Goal: Task Accomplishment & Management: Complete application form

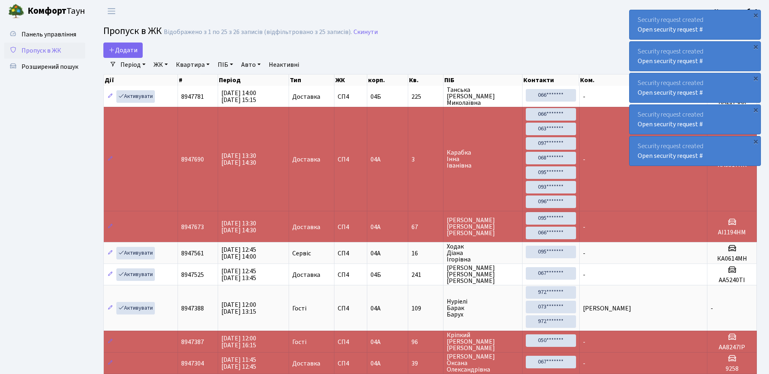
select select "25"
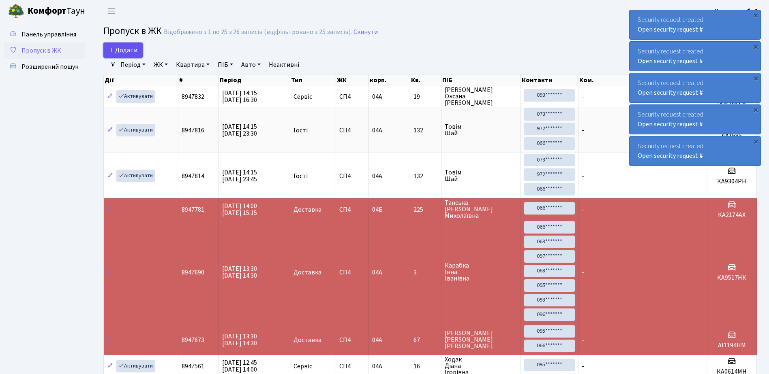
click at [122, 49] on span "Додати" at bounding box center [123, 50] width 29 height 9
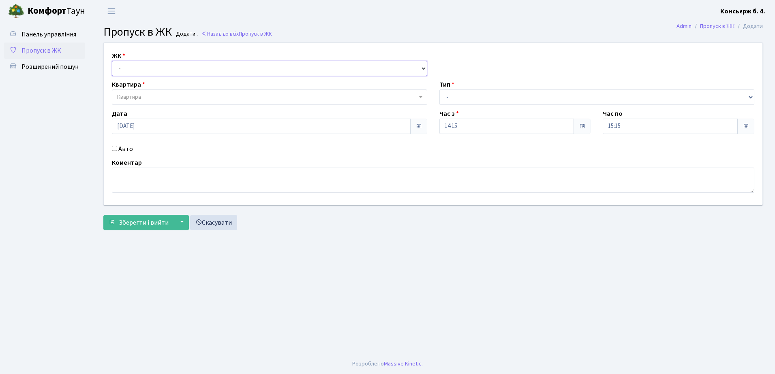
click at [139, 63] on select "- СП4, Столичне шосе, 5" at bounding box center [269, 68] width 315 height 15
select select "325"
click at [112, 61] on select "- СП4, Столичне шосе, 5" at bounding box center [269, 68] width 315 height 15
select select
click at [152, 93] on span "Квартира" at bounding box center [267, 97] width 300 height 8
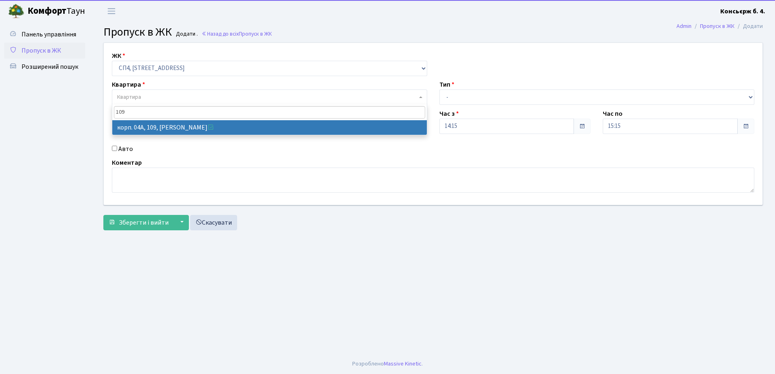
type input "109"
select select "21137"
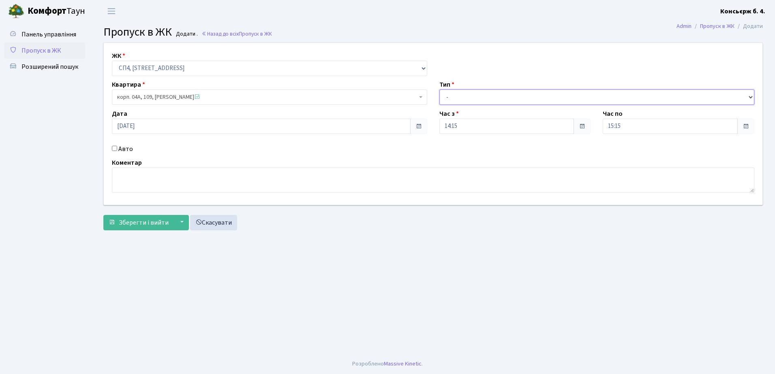
click at [488, 98] on select "- Доставка Таксі Гості Сервіс" at bounding box center [596, 97] width 315 height 15
select select "3"
click at [439, 90] on select "- Доставка Таксі Гості Сервіс" at bounding box center [596, 97] width 315 height 15
click at [133, 218] on span "Зберегти і вийти" at bounding box center [144, 222] width 50 height 9
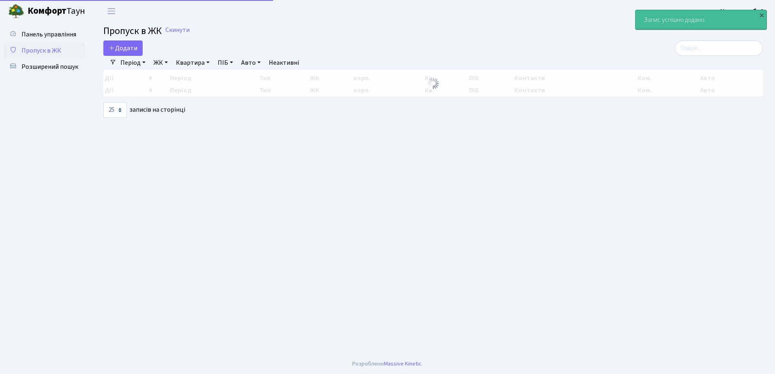
select select "25"
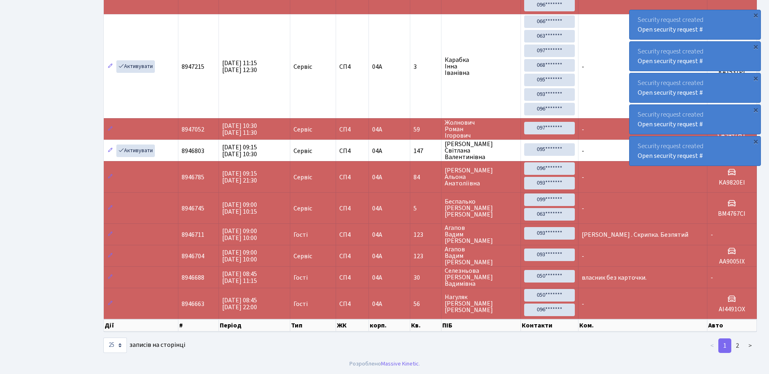
scroll to position [754, 0]
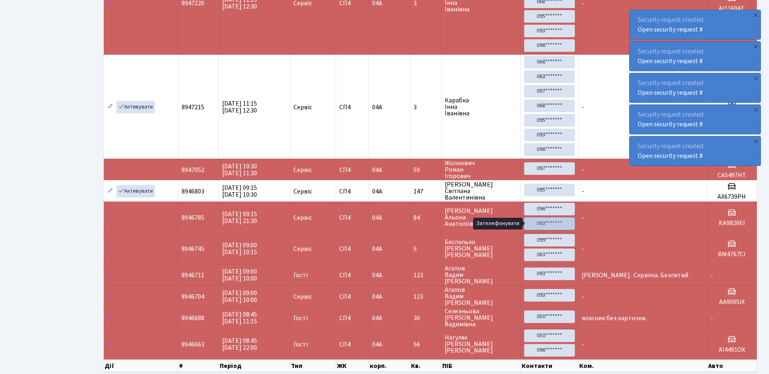
click at [543, 222] on link "093*******" at bounding box center [549, 224] width 50 height 13
drag, startPoint x: 548, startPoint y: 206, endPoint x: 453, endPoint y: 23, distance: 206.2
click at [548, 206] on link "096*******" at bounding box center [549, 209] width 50 height 13
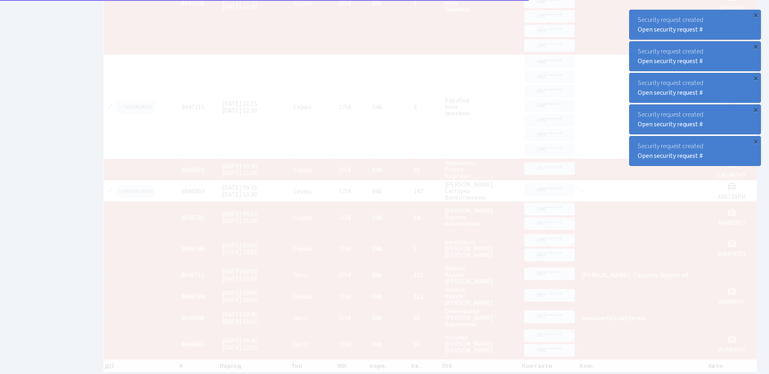
scroll to position [0, 0]
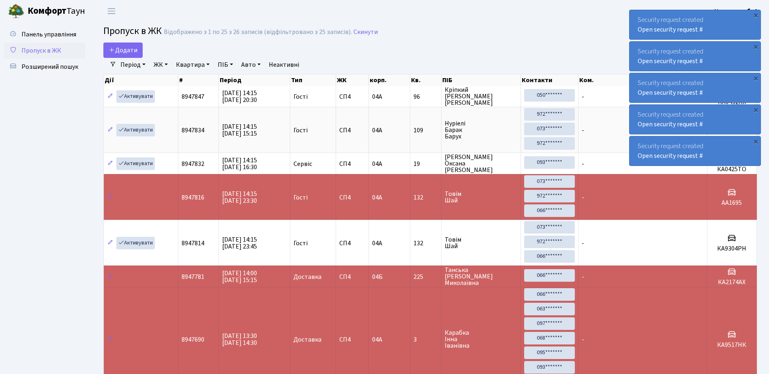
click at [636, 16] on div "Security request created Open security request #" at bounding box center [694, 24] width 131 height 29
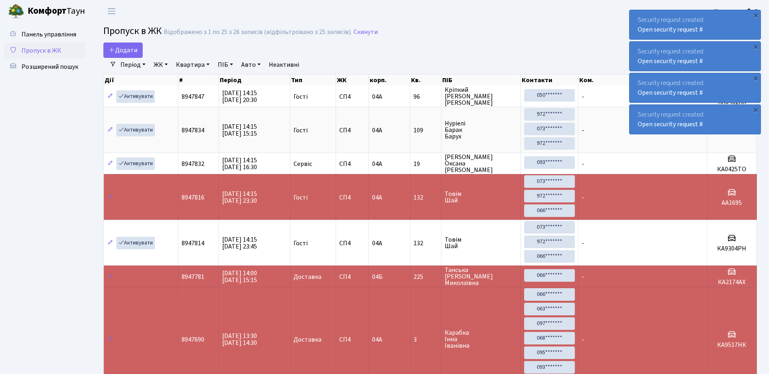
click at [636, 16] on div "Security request created Open security request #" at bounding box center [694, 24] width 131 height 29
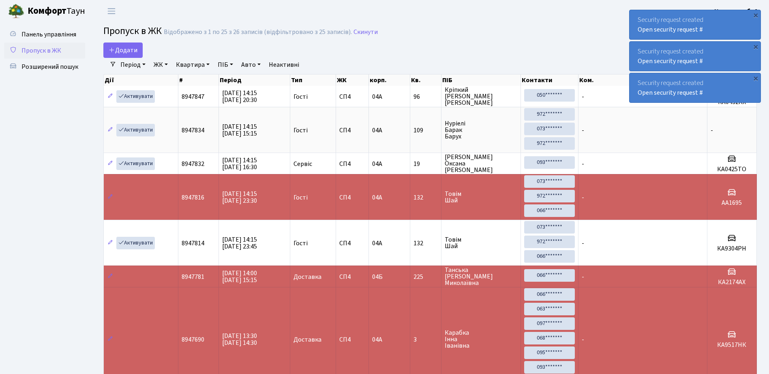
click at [636, 16] on div "Security request created Open security request #" at bounding box center [694, 24] width 131 height 29
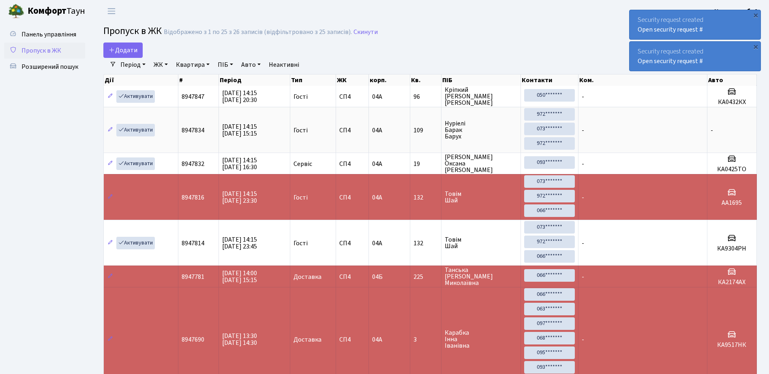
click at [636, 16] on div "Security request created Open security request #" at bounding box center [694, 24] width 131 height 29
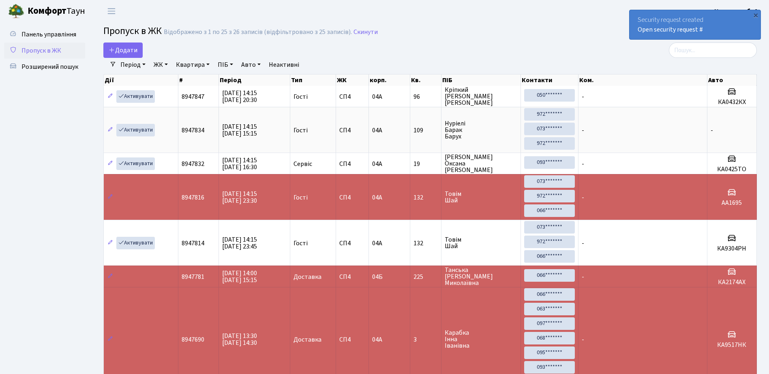
click at [636, 16] on div "Security request created Open security request #" at bounding box center [694, 24] width 131 height 29
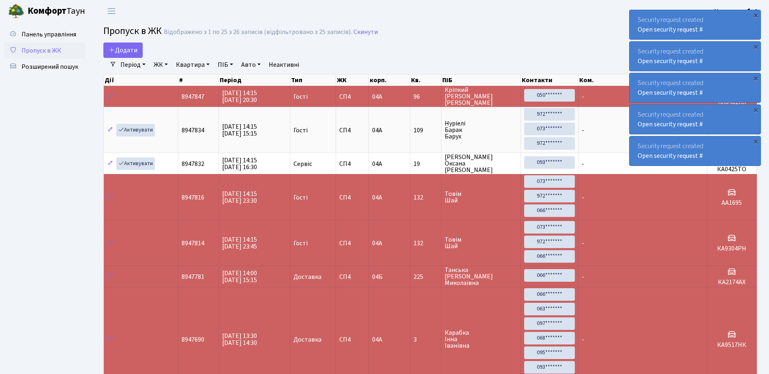
click at [632, 13] on div "Security request created Open security request #" at bounding box center [694, 24] width 131 height 29
click at [638, 17] on div "Security request created Open security request #" at bounding box center [694, 24] width 131 height 29
click at [638, 16] on div "Security request created Open security request #" at bounding box center [694, 24] width 131 height 29
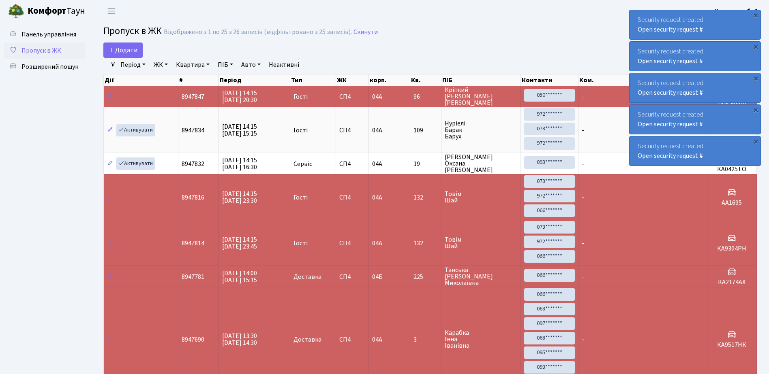
click at [638, 16] on div "Security request created Open security request #" at bounding box center [694, 24] width 131 height 29
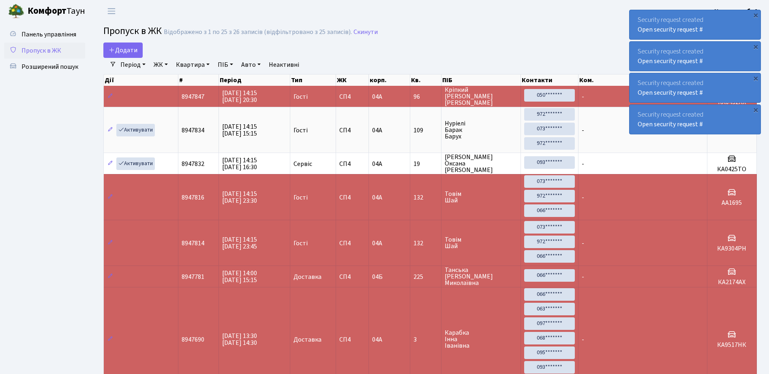
click at [638, 16] on div "Security request created Open security request #" at bounding box center [694, 24] width 131 height 29
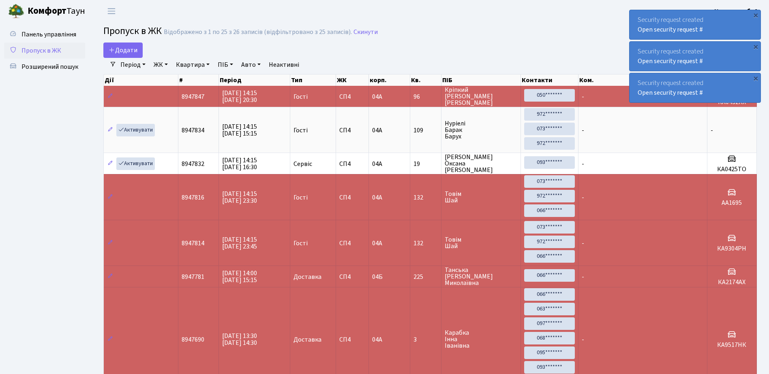
click at [638, 16] on div "Security request created Open security request #" at bounding box center [694, 24] width 131 height 29
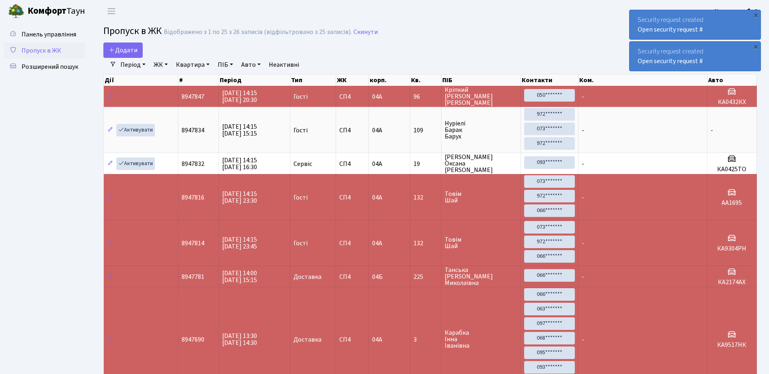
click at [638, 16] on div "Security request created Open security request #" at bounding box center [694, 24] width 131 height 29
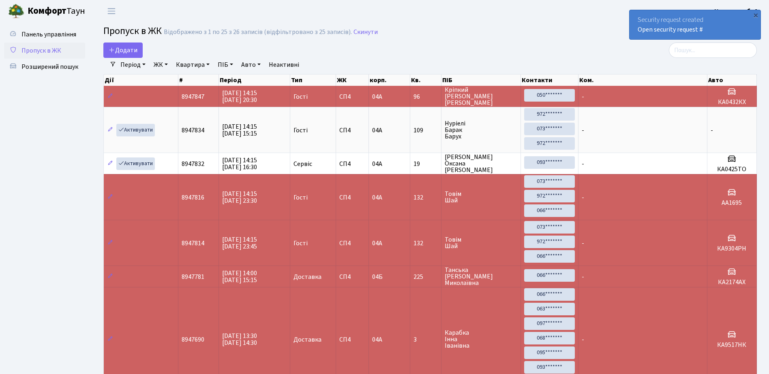
click at [638, 16] on div "Security request created Open security request #" at bounding box center [694, 24] width 131 height 29
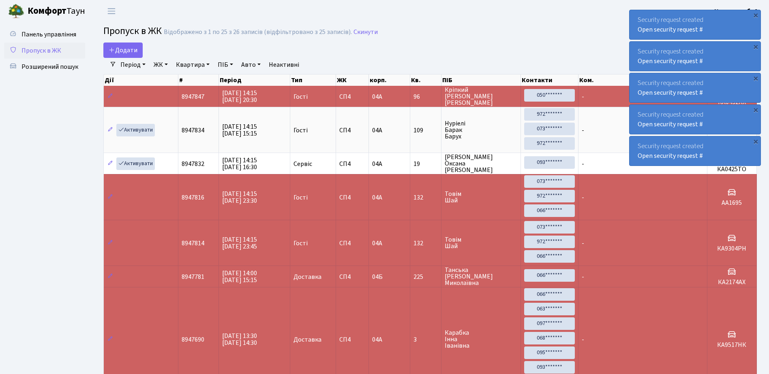
click at [635, 17] on div "Security request created Open security request #" at bounding box center [694, 24] width 131 height 29
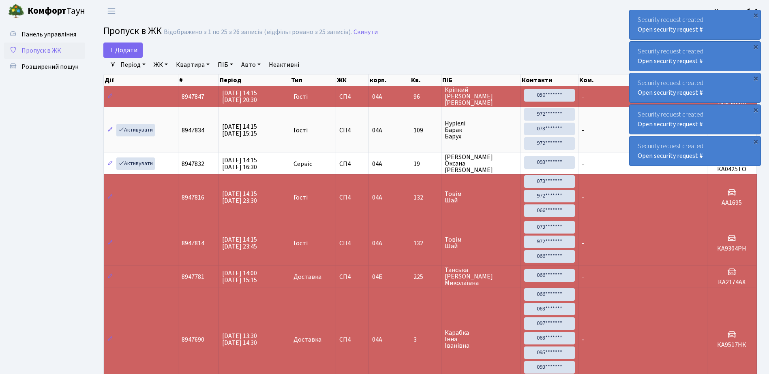
click at [635, 17] on div "Security request created Open security request #" at bounding box center [694, 24] width 131 height 29
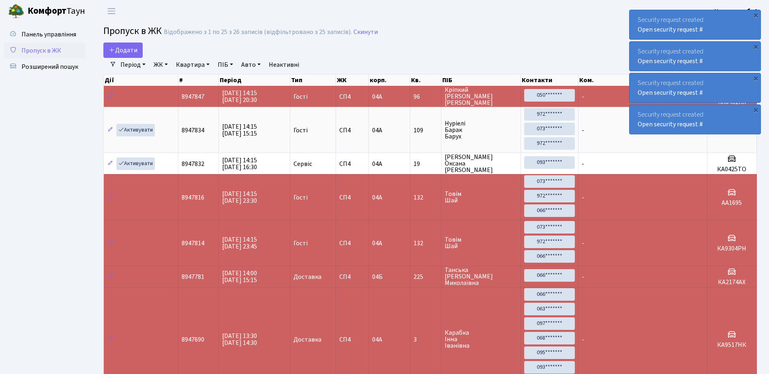
click at [635, 17] on div "Security request created Open security request #" at bounding box center [694, 24] width 131 height 29
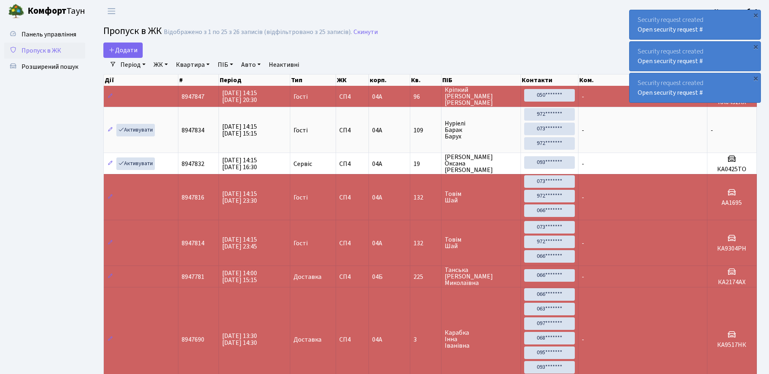
click at [635, 17] on div "Security request created Open security request #" at bounding box center [694, 24] width 131 height 29
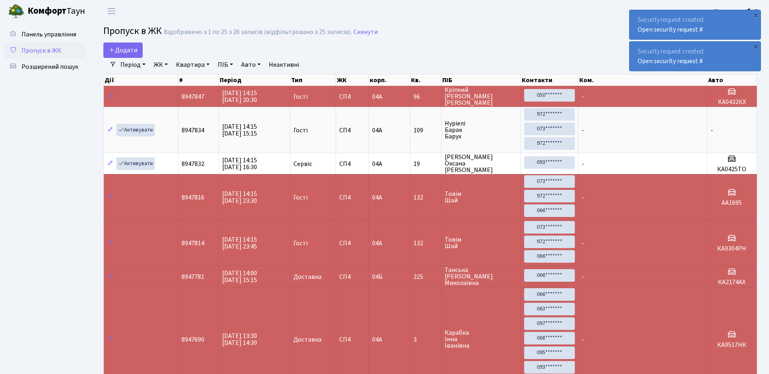
click at [635, 17] on div "Security request created Open security request #" at bounding box center [694, 24] width 131 height 29
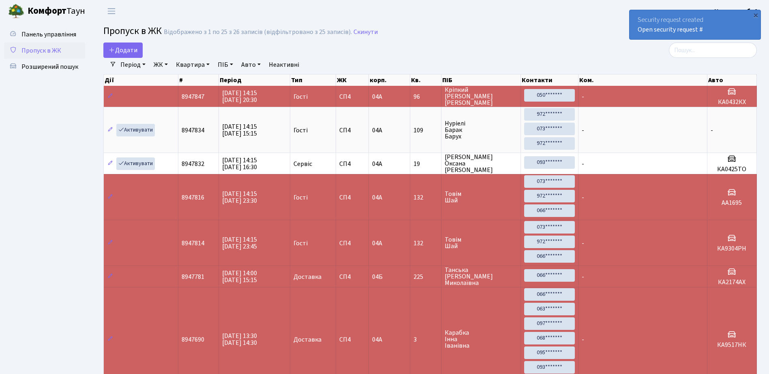
click at [635, 17] on div "Security request created Open security request #" at bounding box center [694, 24] width 131 height 29
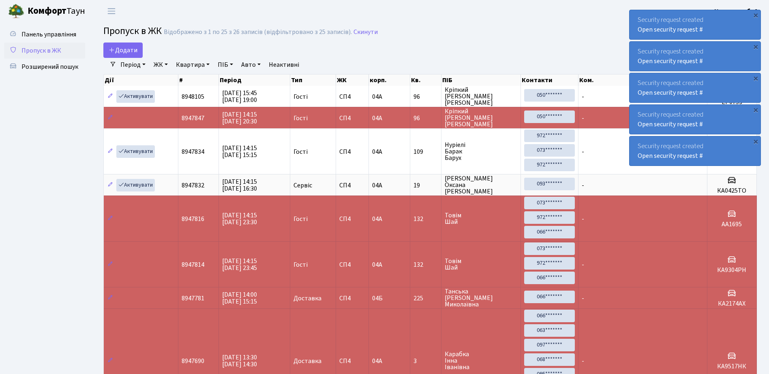
click at [637, 20] on div "Security request created Open security request #" at bounding box center [694, 24] width 131 height 29
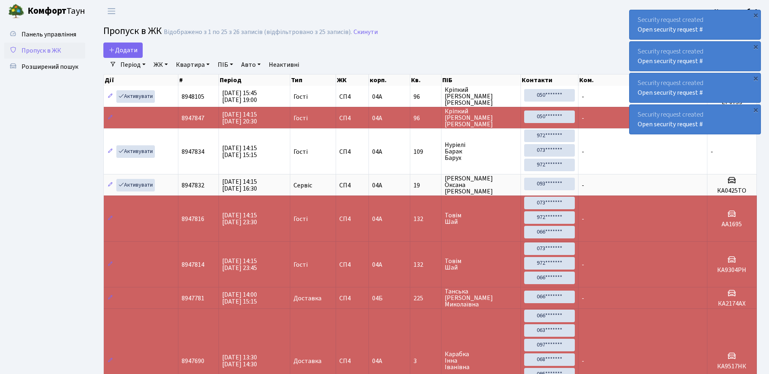
click at [637, 20] on div "Security request created Open security request #" at bounding box center [694, 24] width 131 height 29
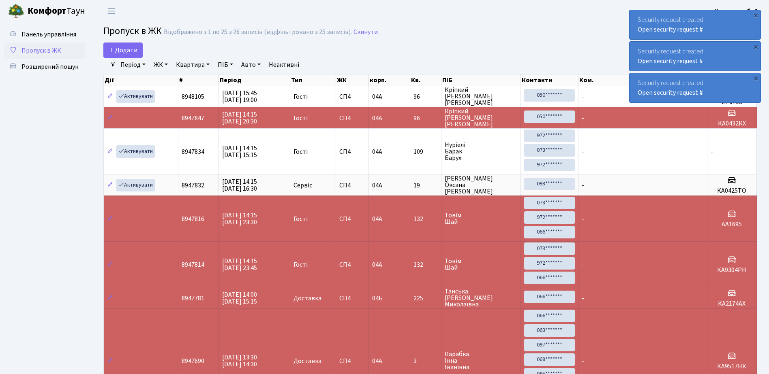
click at [637, 20] on div "Security request created Open security request #" at bounding box center [694, 24] width 131 height 29
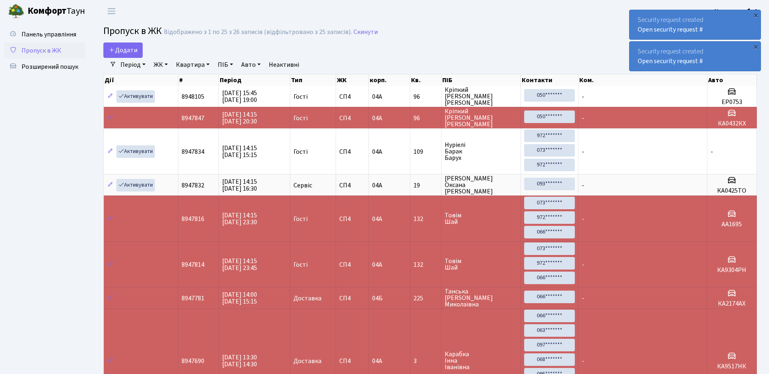
click at [637, 20] on div "Security request created Open security request #" at bounding box center [694, 24] width 131 height 29
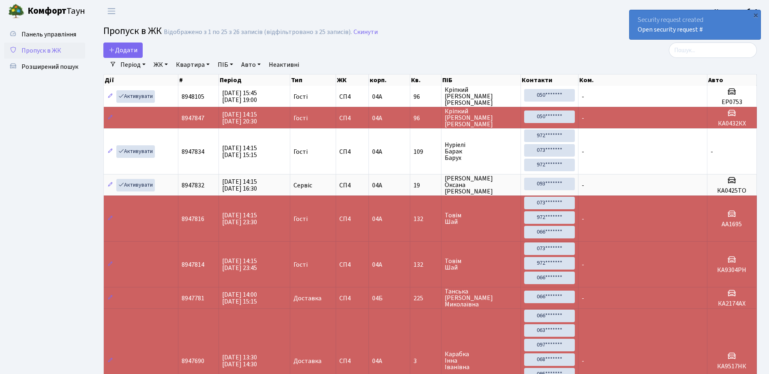
click at [637, 20] on div "Security request created Open security request #" at bounding box center [694, 24] width 131 height 29
